Goal: Task Accomplishment & Management: Complete application form

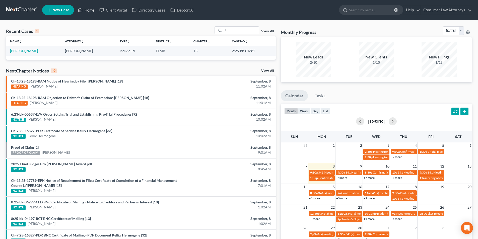
click at [88, 12] on link "Home" at bounding box center [85, 10] width 21 height 9
click at [229, 32] on input "ku" at bounding box center [241, 30] width 35 height 7
type input "k"
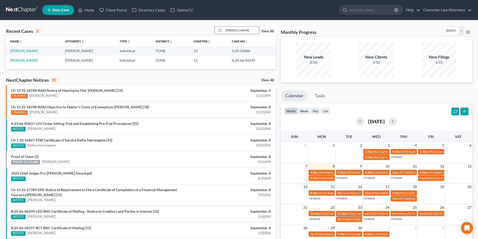
type input "[PERSON_NAME]"
click at [20, 53] on td "[PERSON_NAME]" at bounding box center [33, 50] width 55 height 9
click at [20, 52] on link "[PERSON_NAME]" at bounding box center [24, 51] width 28 height 4
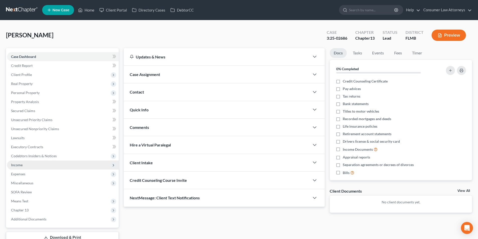
click at [20, 167] on span "Income" at bounding box center [17, 165] width 12 height 4
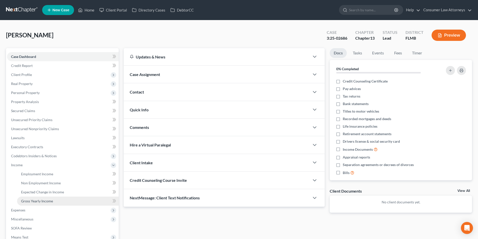
click at [47, 200] on span "Gross Yearly Income" at bounding box center [37, 201] width 32 height 4
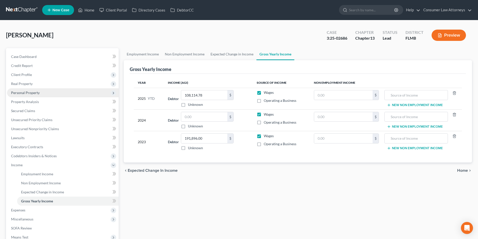
click at [31, 90] on span "Personal Property" at bounding box center [25, 92] width 29 height 4
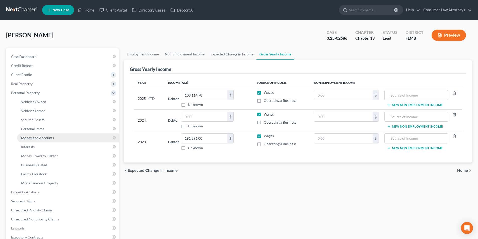
click at [41, 137] on span "Money and Accounts" at bounding box center [37, 138] width 33 height 4
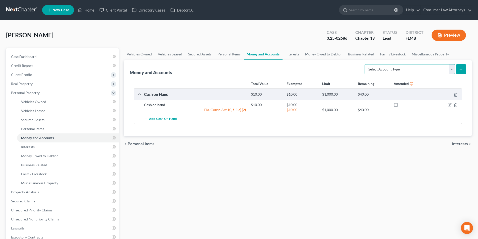
click at [433, 70] on select "Select Account Type Brokerage Cash on Hand Certificates of Deposit Checking Acc…" at bounding box center [409, 69] width 90 height 10
select select "checking"
click at [365, 64] on select "Select Account Type Brokerage Cash on Hand Certificates of Deposit Checking Acc…" at bounding box center [409, 69] width 90 height 10
click at [461, 66] on button "submit" at bounding box center [461, 69] width 10 height 10
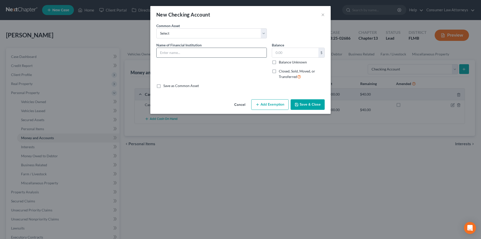
click at [206, 53] on input "text" at bounding box center [212, 53] width 110 height 10
click at [202, 52] on input "Navy Federal Credit Union - 4332" at bounding box center [212, 53] width 110 height 10
type input "Navy Federal Credit Union"
click at [287, 53] on input "text" at bounding box center [295, 53] width 46 height 10
type input "25.00"
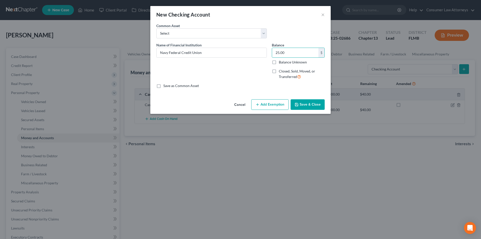
click at [277, 106] on button "Add Exemption" at bounding box center [269, 104] width 37 height 11
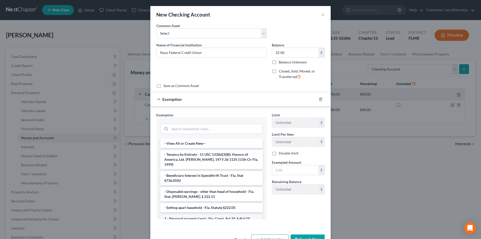
click at [188, 214] on li "1 - Personal property (any) - Fla. Const. Art.10, § 4(a) (2)" at bounding box center [211, 218] width 103 height 9
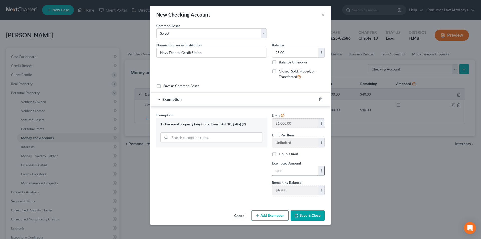
click at [288, 173] on input "text" at bounding box center [295, 171] width 46 height 10
type input "25.00"
click at [304, 214] on button "Save & Close" at bounding box center [308, 215] width 34 height 11
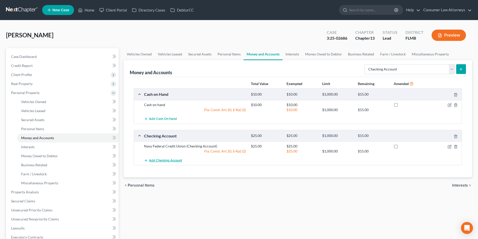
click at [178, 159] on span "Add Checking Account" at bounding box center [165, 160] width 33 height 4
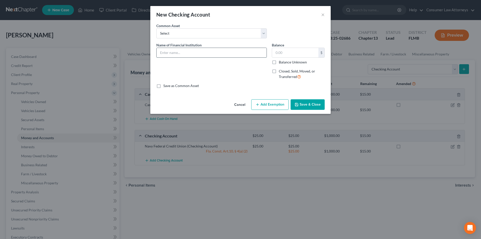
click at [187, 57] on input "text" at bounding box center [212, 53] width 110 height 10
type input "Regions Bank #4161"
click at [294, 56] on input "text" at bounding box center [295, 53] width 46 height 10
type input "5.00"
click at [260, 101] on button "Add Exemption" at bounding box center [269, 104] width 37 height 11
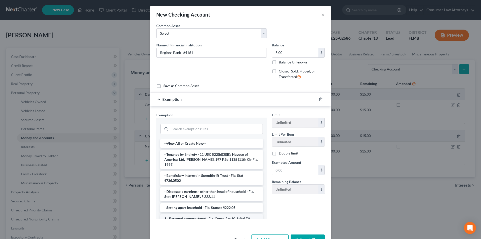
click at [191, 214] on li "1 - Personal property (any) - Fla. Const. Art.10, § 4(a) (2)" at bounding box center [211, 218] width 103 height 9
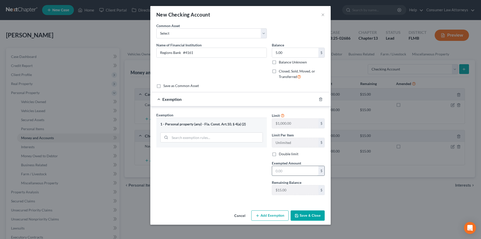
click at [285, 173] on input "text" at bounding box center [295, 171] width 46 height 10
type input "5"
type input "10.00"
click at [298, 52] on input "5.00" at bounding box center [295, 53] width 46 height 10
type input "10.00"
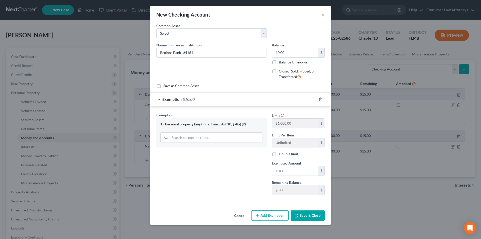
click at [308, 218] on button "Save & Close" at bounding box center [308, 215] width 34 height 11
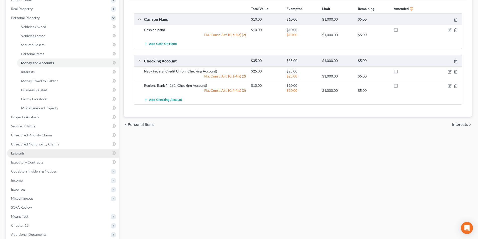
scroll to position [75, 0]
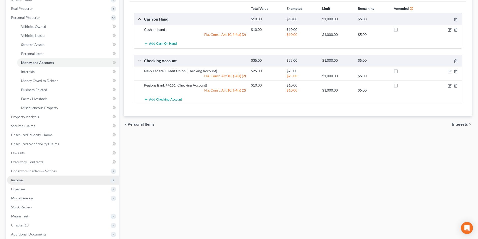
click at [21, 180] on span "Income" at bounding box center [17, 180] width 12 height 4
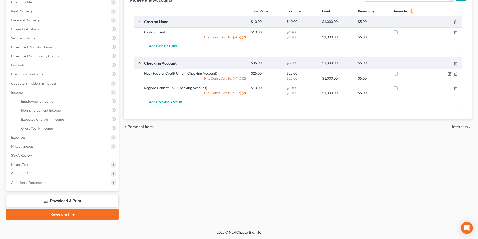
scroll to position [73, 0]
click at [36, 131] on link "Gross Yearly Income" at bounding box center [68, 128] width 102 height 9
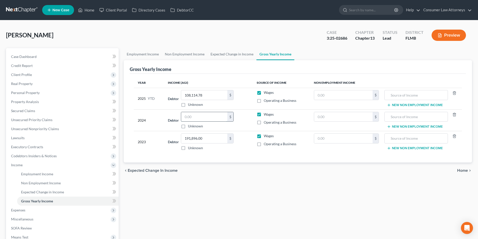
click at [202, 117] on input "text" at bounding box center [204, 117] width 46 height 10
click at [207, 116] on input "17,332.58" at bounding box center [204, 117] width 46 height 10
drag, startPoint x: 211, startPoint y: 117, endPoint x: 171, endPoint y: 117, distance: 39.4
click at [171, 117] on div "Debtor 17,332.58 $ Unknown Balance Undetermined 17,332.58 $ Unknown" at bounding box center [208, 120] width 80 height 17
type input "132,940.91"
